Goal: Navigation & Orientation: Understand site structure

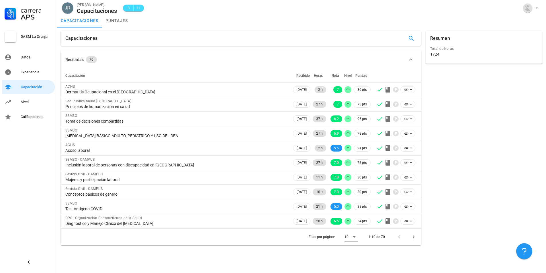
click at [400, 239] on div at bounding box center [400, 237] width 12 height 10
click at [31, 103] on div "Nivel" at bounding box center [37, 102] width 32 height 5
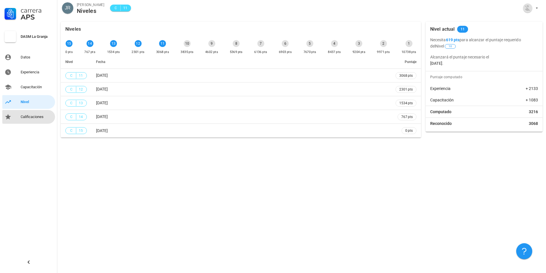
click at [25, 115] on div "Calificaciones" at bounding box center [37, 117] width 32 height 5
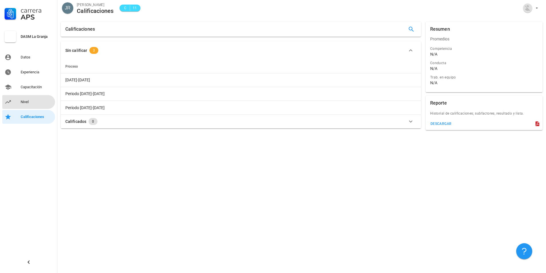
click at [41, 103] on div "Nivel" at bounding box center [37, 102] width 32 height 5
